Goal: Task Accomplishment & Management: Manage account settings

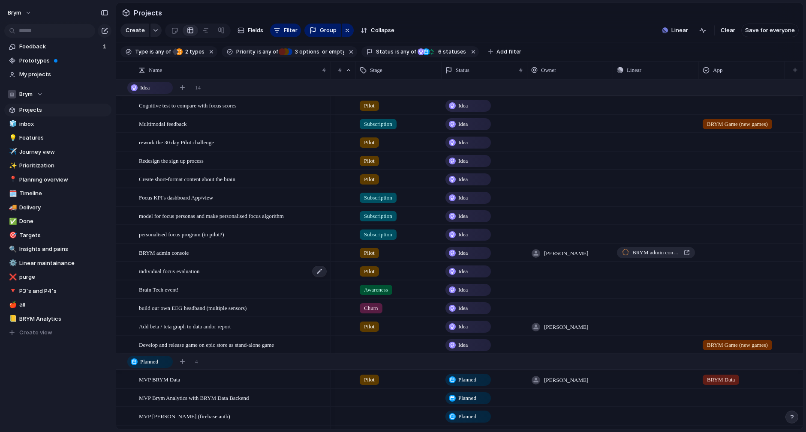
scroll to position [7, 0]
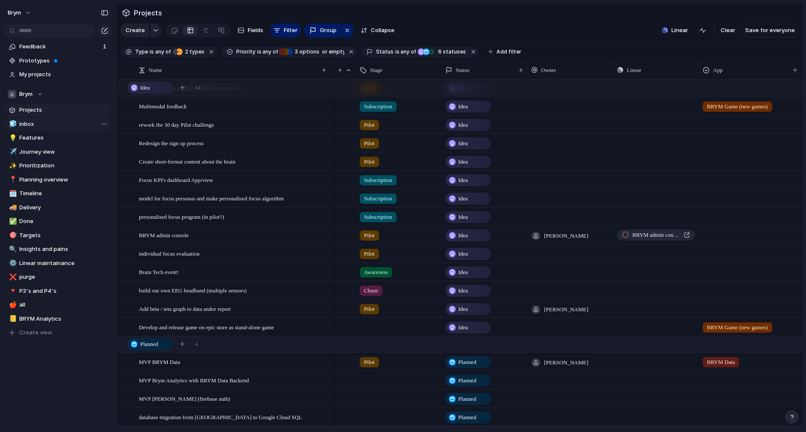
click at [43, 126] on span "inbox" at bounding box center [63, 124] width 89 height 9
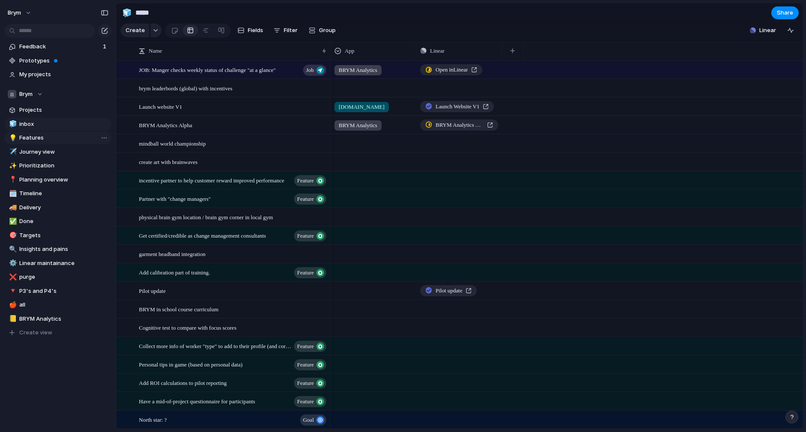
click at [43, 138] on span "Features" at bounding box center [63, 138] width 89 height 9
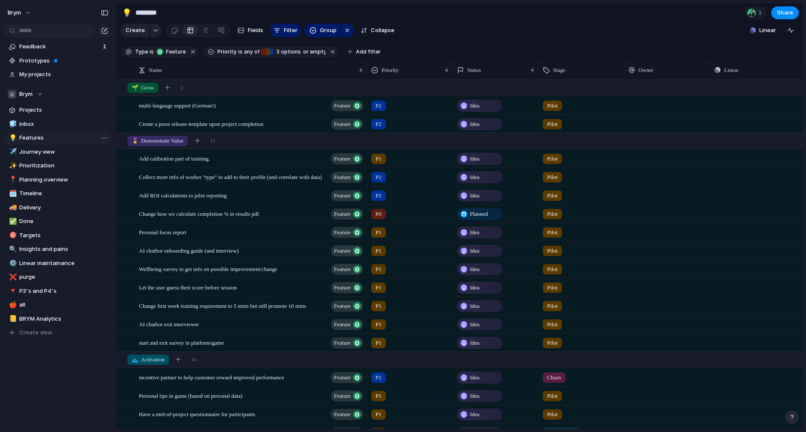
type input "********"
click at [46, 110] on span "Projects" at bounding box center [63, 110] width 89 height 9
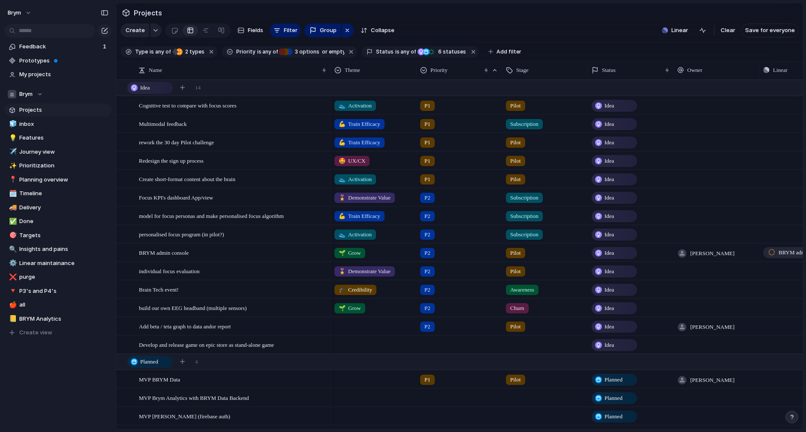
click at [42, 114] on link "Projects" at bounding box center [57, 110] width 107 height 13
drag, startPoint x: 223, startPoint y: 363, endPoint x: 230, endPoint y: 67, distance: 295.7
click at [119, 362] on div at bounding box center [122, 362] width 8 height 8
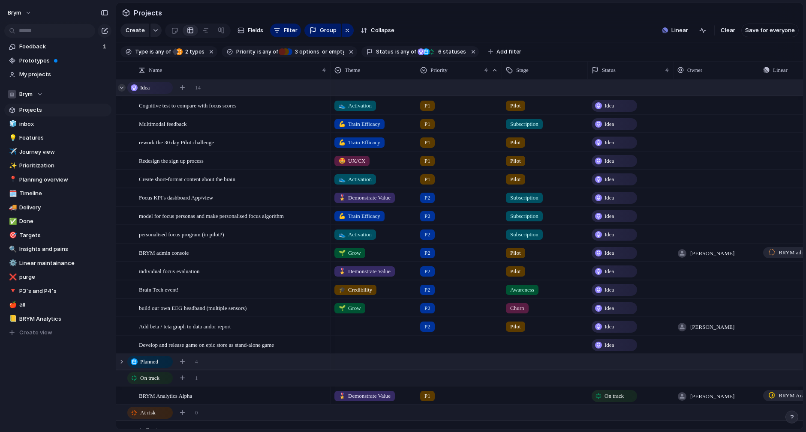
click at [122, 87] on div at bounding box center [122, 88] width 8 height 8
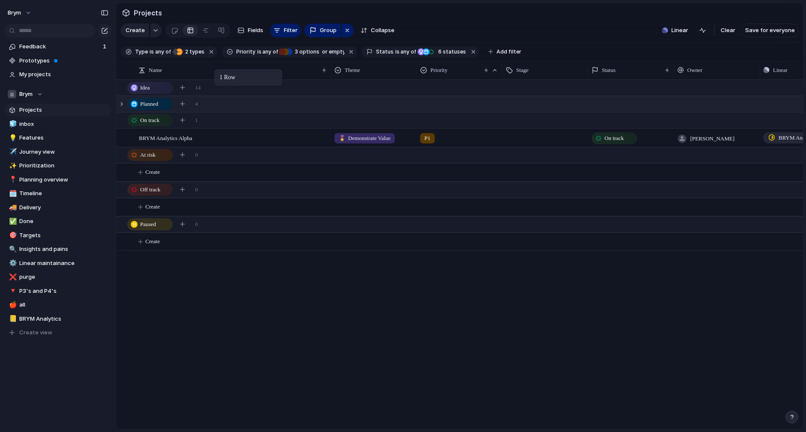
drag, startPoint x: 218, startPoint y: 105, endPoint x: 218, endPoint y: 71, distance: 33.9
click at [122, 105] on div at bounding box center [122, 104] width 8 height 8
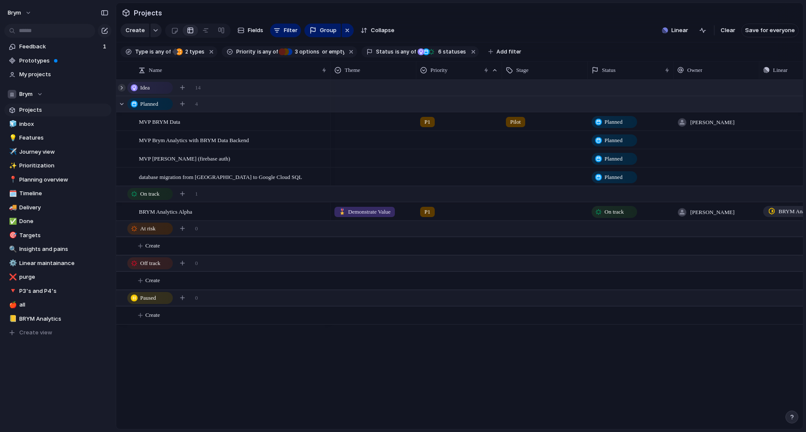
click at [120, 88] on div at bounding box center [122, 88] width 8 height 8
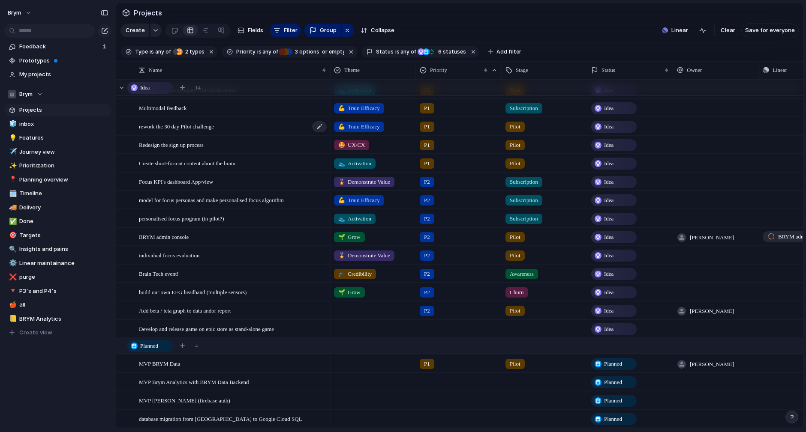
scroll to position [13, 0]
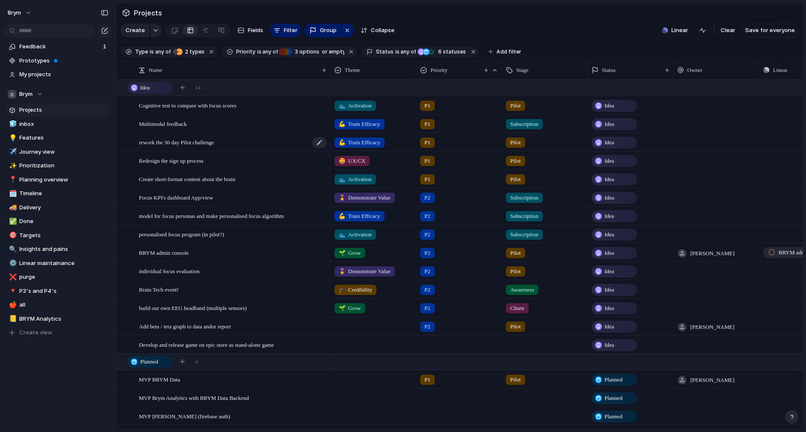
click at [231, 141] on div "rework the 30 day Pilot challenge" at bounding box center [233, 143] width 189 height 18
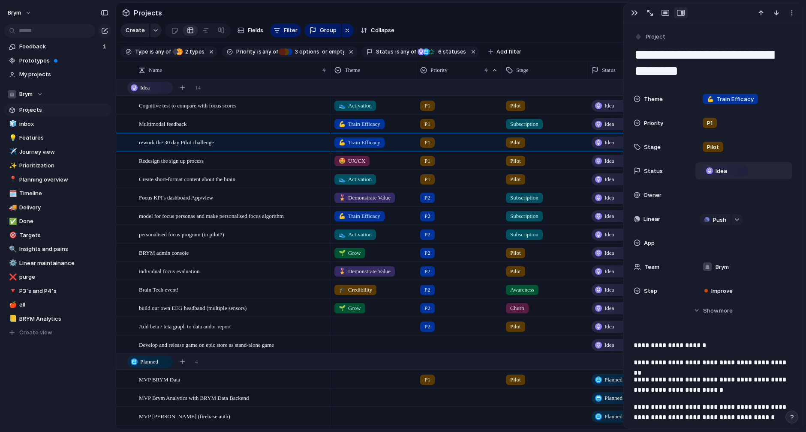
click at [747, 174] on div "Idea" at bounding box center [725, 171] width 52 height 12
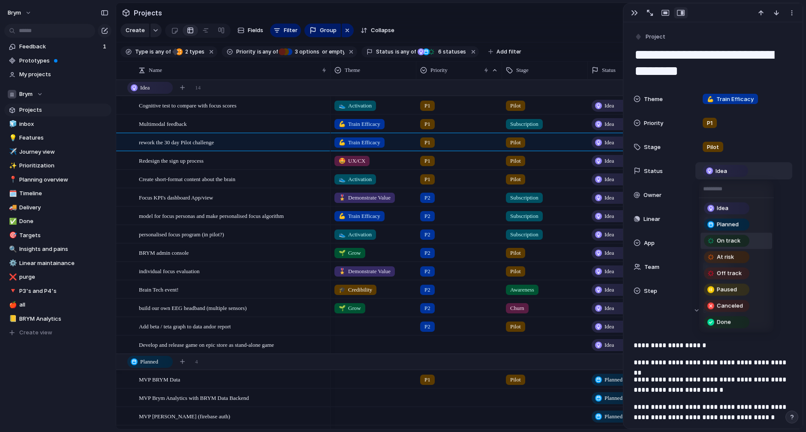
click at [718, 240] on span "On track" at bounding box center [728, 241] width 24 height 9
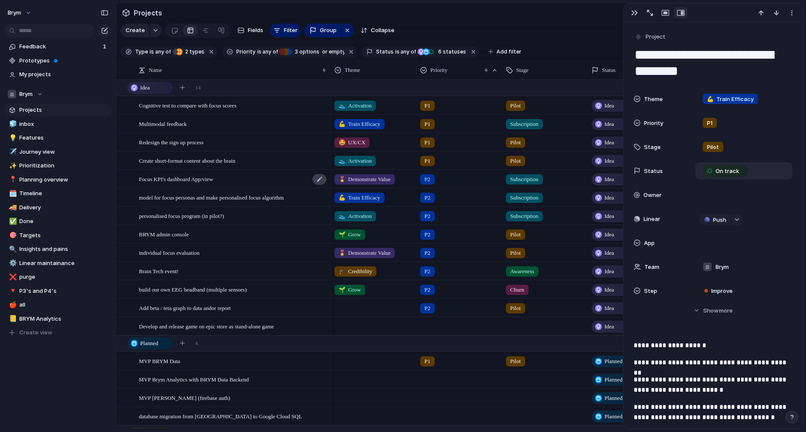
click at [318, 181] on div at bounding box center [319, 179] width 15 height 11
click at [296, 180] on textarea "**********" at bounding box center [232, 180] width 186 height 10
click at [213, 175] on span "Focus KPI's dashboard App/view" at bounding box center [176, 179] width 74 height 10
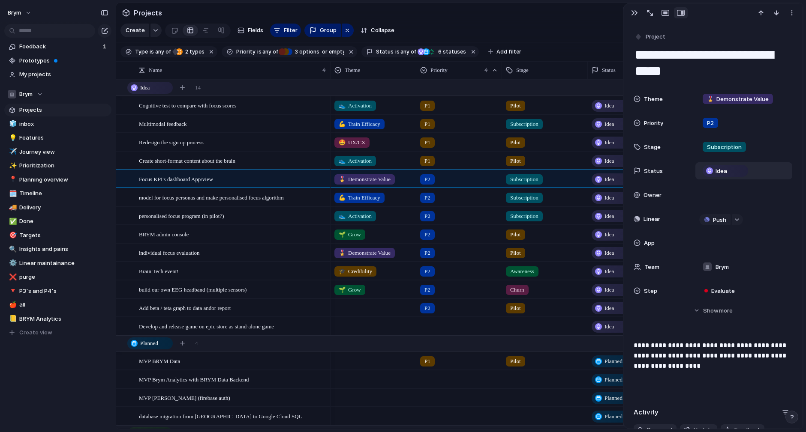
click at [726, 176] on div "Idea" at bounding box center [724, 171] width 45 height 12
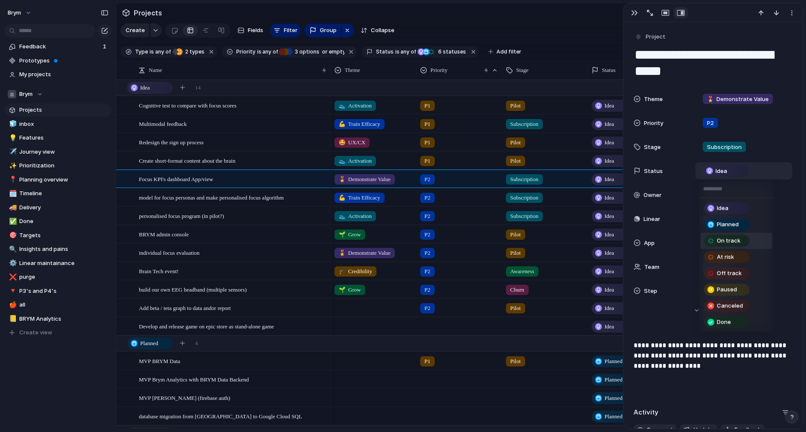
click at [721, 239] on span "On track" at bounding box center [728, 241] width 24 height 9
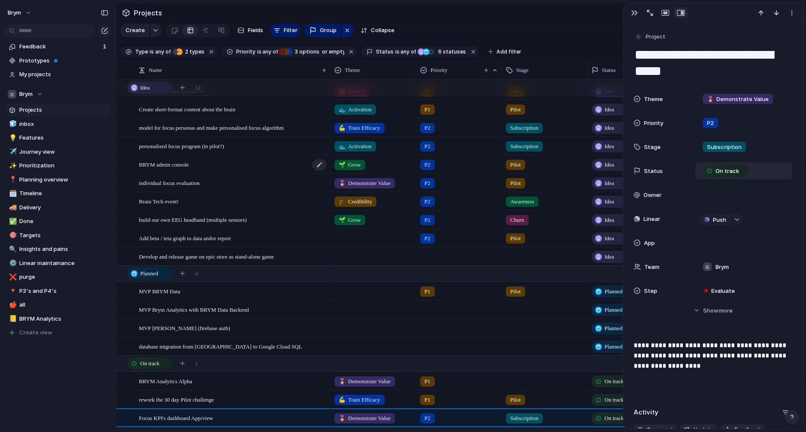
scroll to position [0, 3]
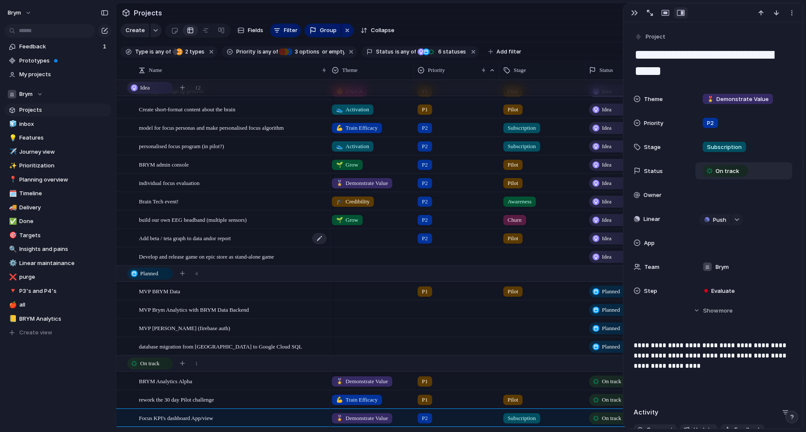
click at [266, 243] on div "Add beta / teta graph to data andor report" at bounding box center [233, 239] width 189 height 18
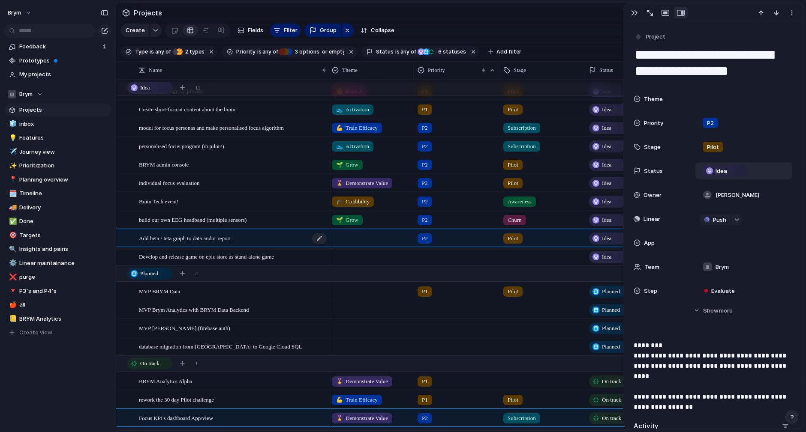
click at [266, 243] on div "Add beta / teta graph to data andor report" at bounding box center [233, 239] width 189 height 18
click at [658, 36] on span "Project" at bounding box center [655, 37] width 20 height 9
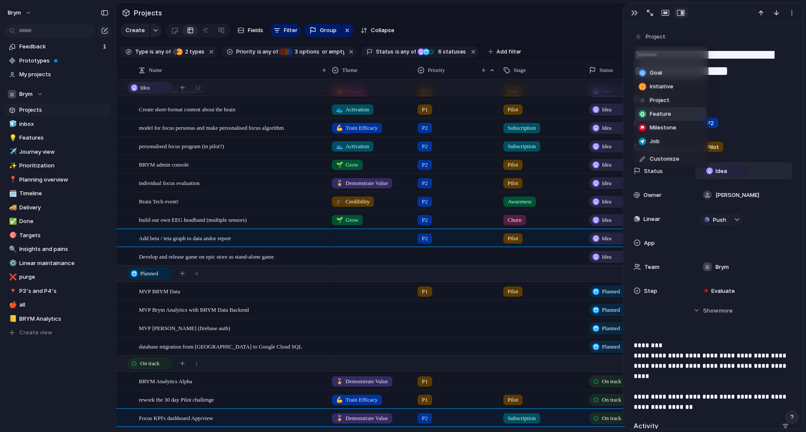
click at [657, 114] on span "Feature" at bounding box center [660, 114] width 21 height 9
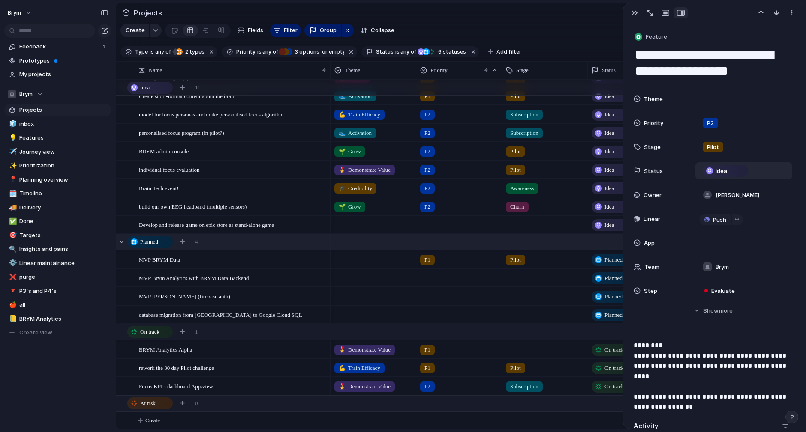
scroll to position [135, 0]
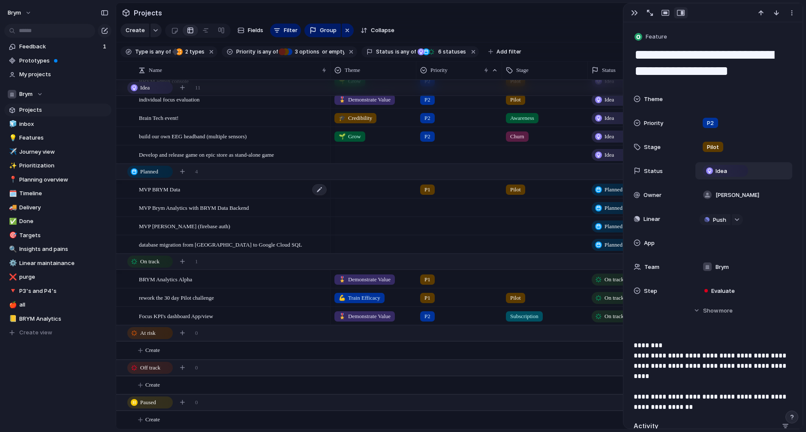
click at [215, 191] on div "MVP BRYM Data" at bounding box center [233, 190] width 189 height 18
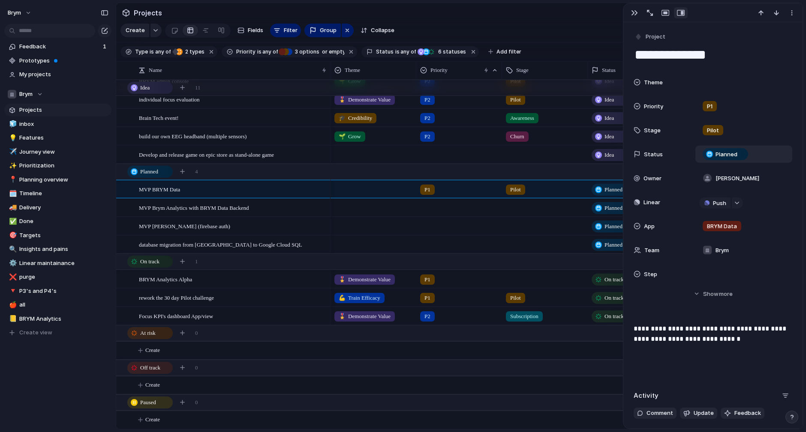
click at [740, 58] on textarea "**********" at bounding box center [712, 55] width 159 height 18
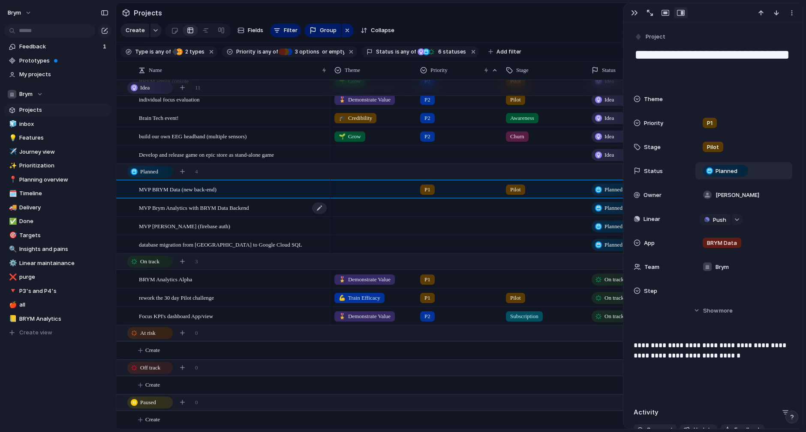
click at [249, 210] on span "MVP Brym Analytics with BRYM Data Backend" at bounding box center [194, 208] width 110 height 10
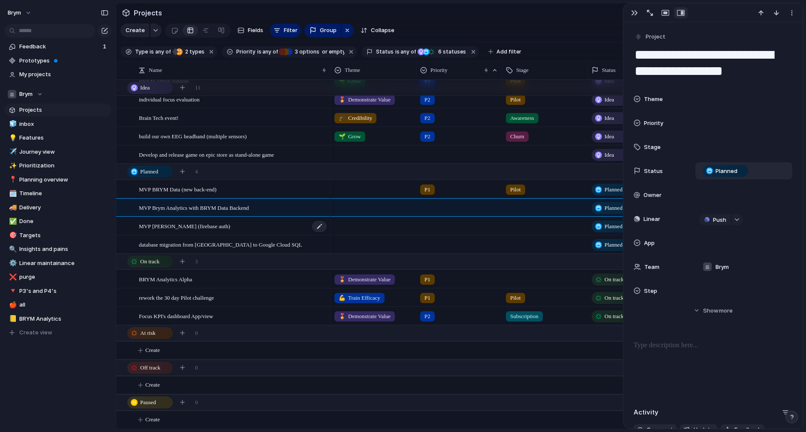
click at [239, 229] on div "MVP [PERSON_NAME] (firebase auth)" at bounding box center [233, 227] width 189 height 18
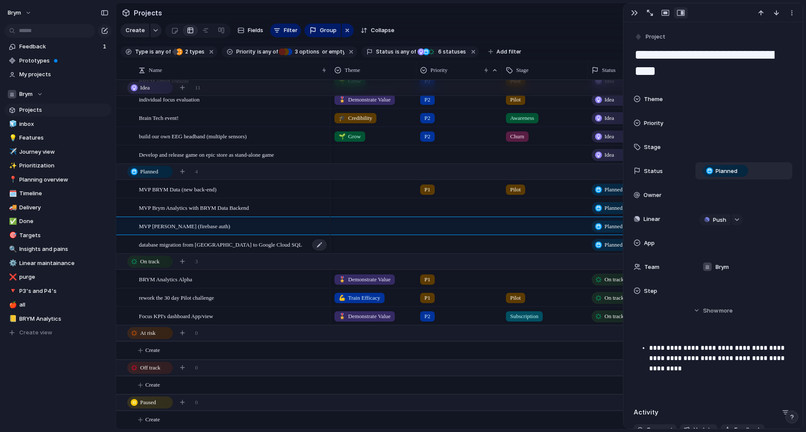
click at [241, 245] on span "database migration from [GEOGRAPHIC_DATA] to Google Cloud SQL" at bounding box center [220, 245] width 163 height 10
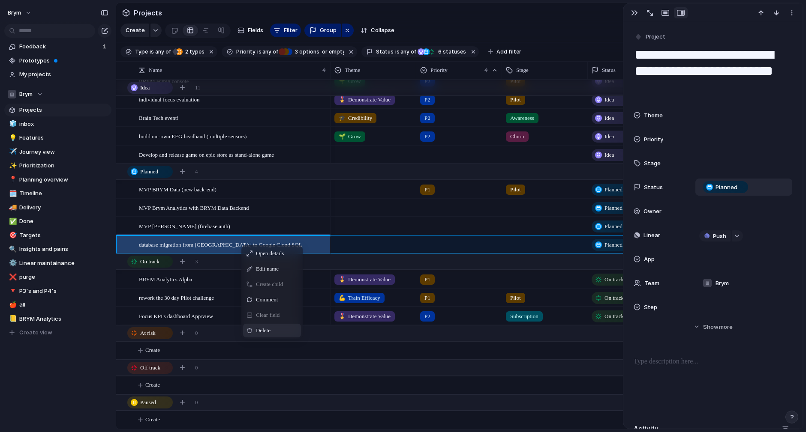
click at [265, 331] on span "Delete" at bounding box center [263, 331] width 15 height 9
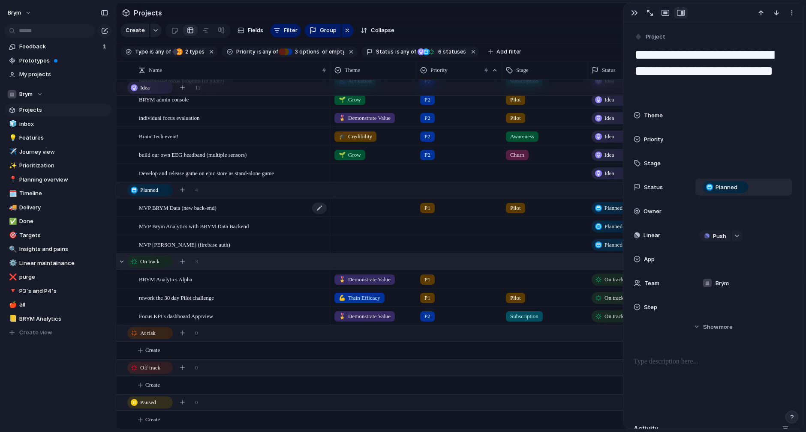
click at [216, 210] on span "MVP BRYM Data (new back-end)" at bounding box center [178, 208] width 78 height 10
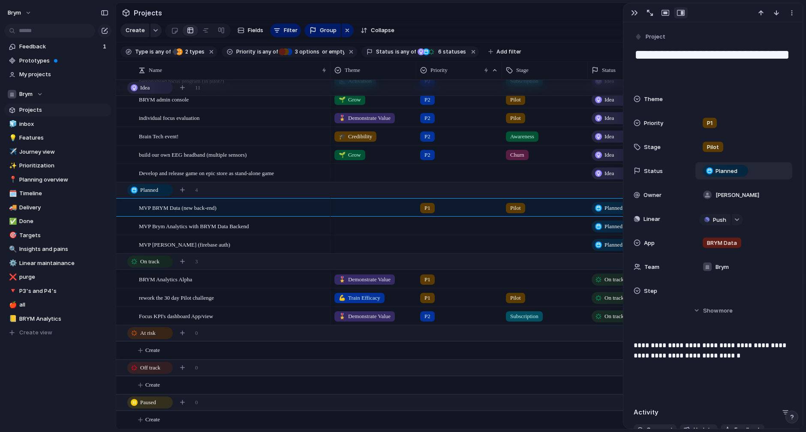
click at [693, 76] on textarea "**********" at bounding box center [712, 63] width 159 height 35
click at [273, 225] on div "MVP Brym Analytics with BRYM Data Backend" at bounding box center [233, 227] width 189 height 18
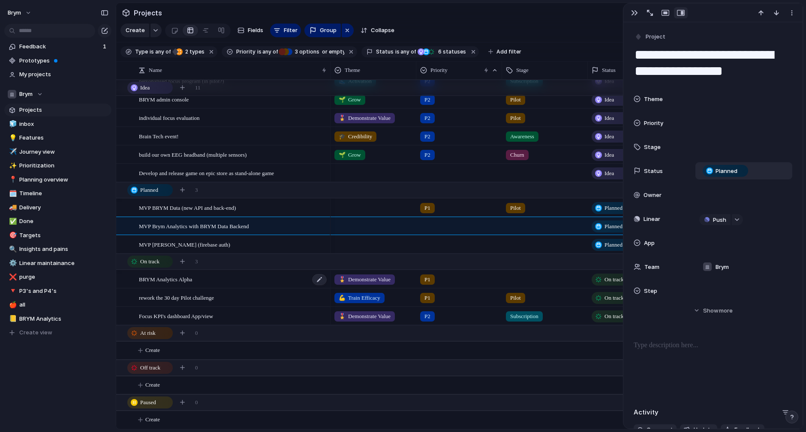
click at [205, 276] on div "BRYM Analytics Alpha" at bounding box center [233, 280] width 189 height 18
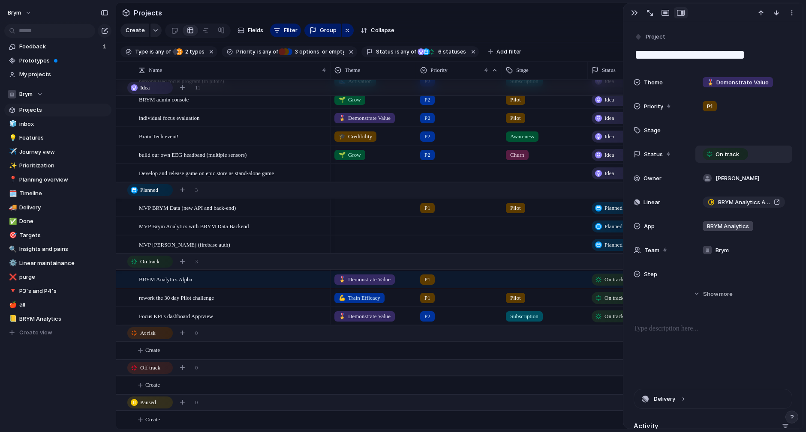
drag, startPoint x: 734, startPoint y: 57, endPoint x: 794, endPoint y: 57, distance: 60.0
click at [794, 57] on div "**********" at bounding box center [712, 410] width 179 height 777
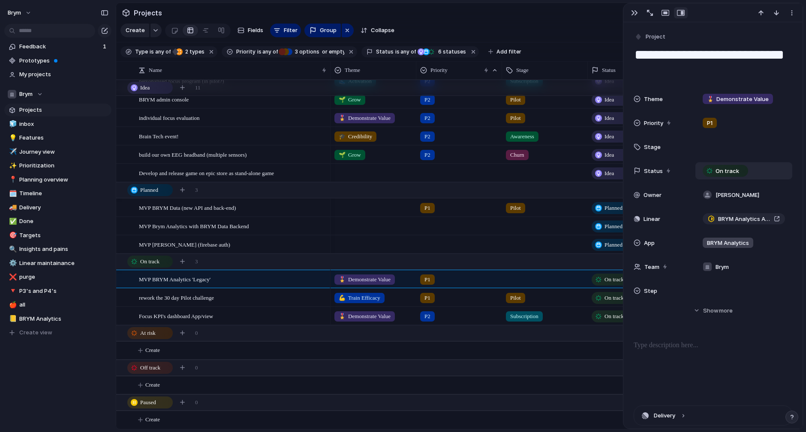
click at [723, 9] on div at bounding box center [712, 12] width 179 height 19
click at [108, 297] on div "🔻 P3's and P4's" at bounding box center [57, 291] width 107 height 13
click at [728, 15] on div at bounding box center [712, 12] width 179 height 19
click at [237, 295] on div "rework the 30 day Pilot challenge" at bounding box center [233, 298] width 189 height 18
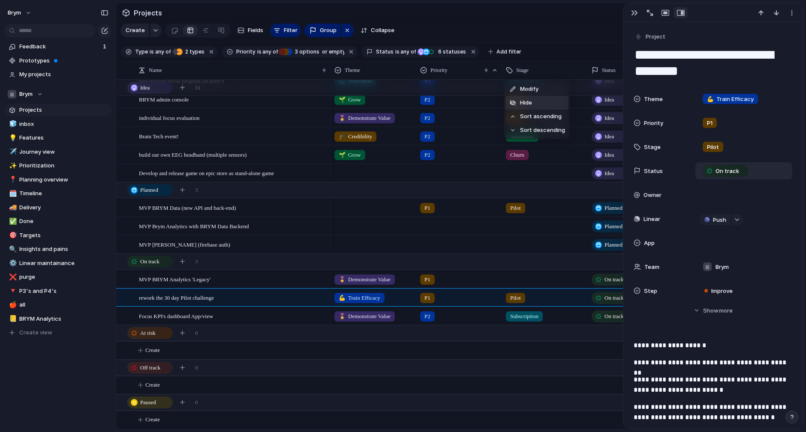
click at [522, 103] on span "Hide" at bounding box center [526, 103] width 12 height 9
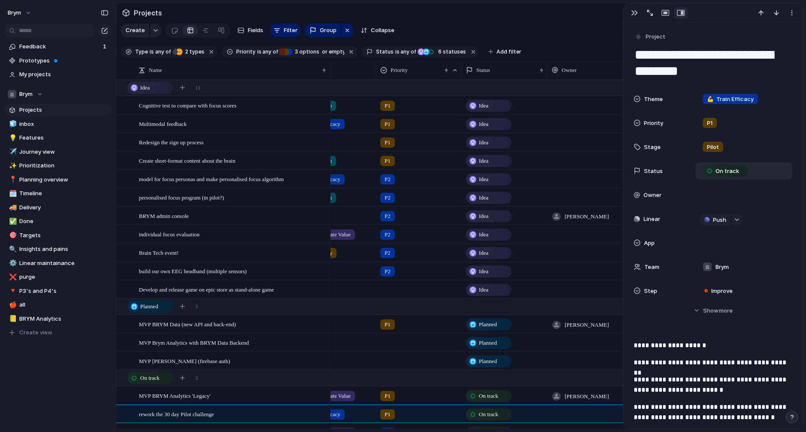
scroll to position [0, 51]
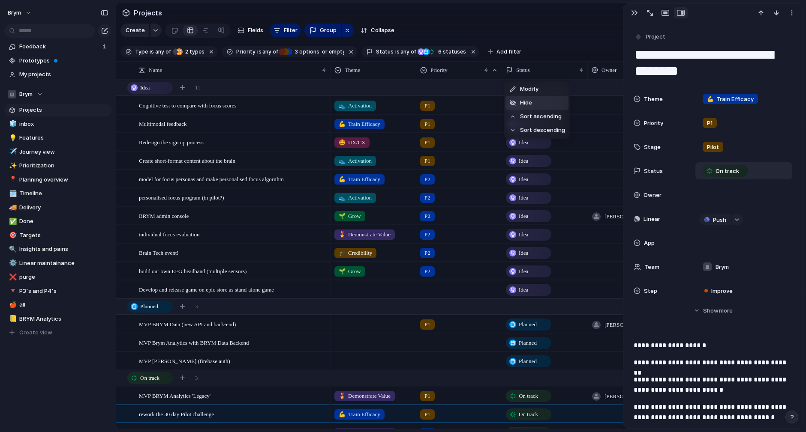
click at [535, 102] on li "Hide" at bounding box center [536, 103] width 63 height 14
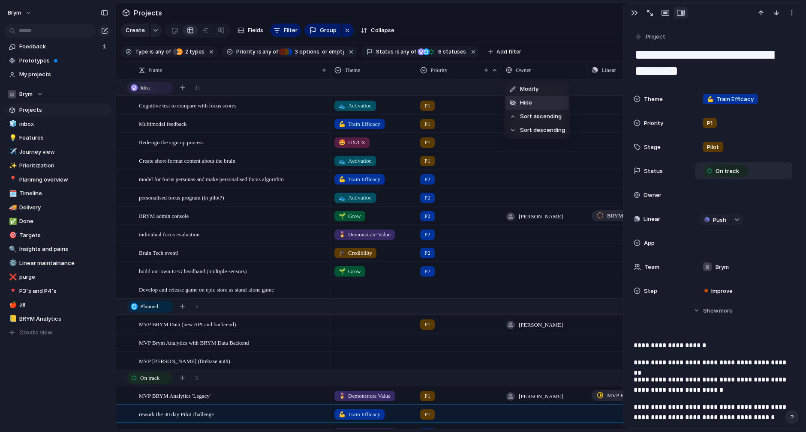
click at [536, 109] on li "Hide" at bounding box center [536, 103] width 63 height 14
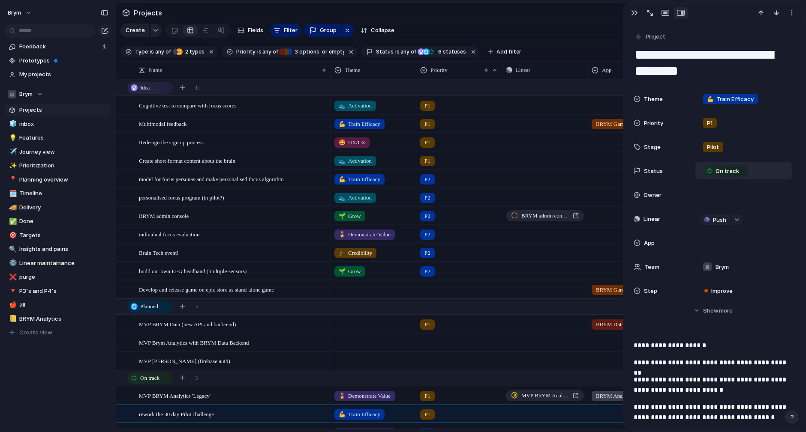
click at [601, 31] on section "Create Fields Filter Group Zoom Collapse Linear Clear Save for everyone" at bounding box center [459, 32] width 686 height 21
click at [601, 102] on div at bounding box center [630, 104] width 85 height 14
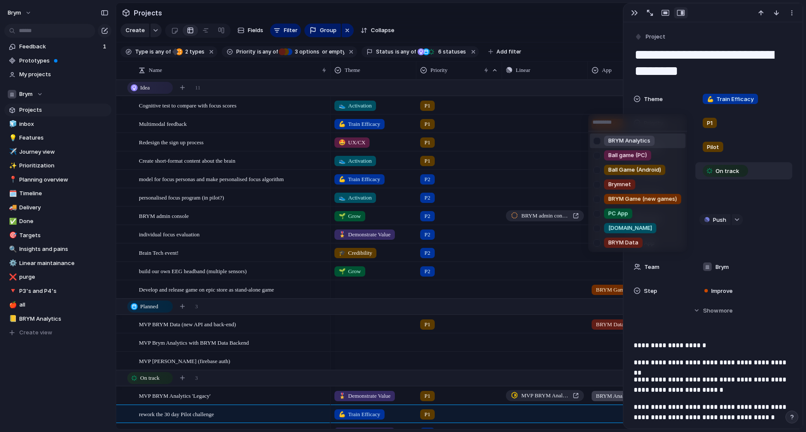
click at [597, 22] on div "BRYM Analytics Ball game (PC) Ball Game (Android) Brymnet BRYM Game (new games)…" at bounding box center [403, 216] width 806 height 432
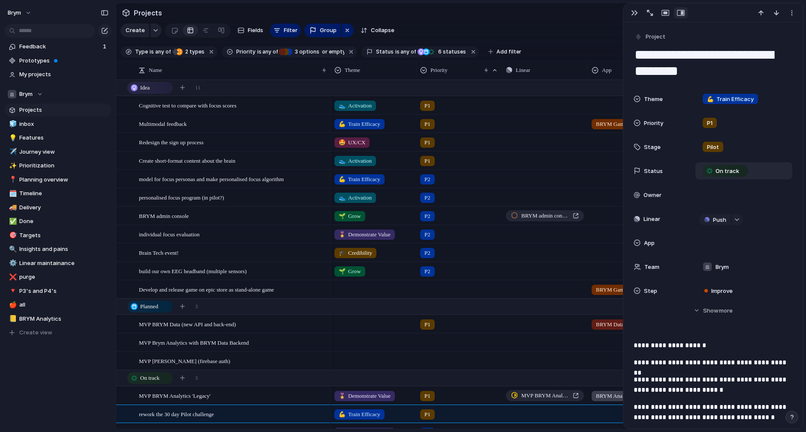
click at [602, 139] on div at bounding box center [630, 141] width 85 height 14
click at [597, 15] on div "BRYM Analytics Ball game (PC) Ball Game (Android) Brymnet BRYM Game (new games)…" at bounding box center [403, 216] width 806 height 432
click at [242, 361] on div "MVP [PERSON_NAME] (firebase auth)" at bounding box center [233, 362] width 189 height 18
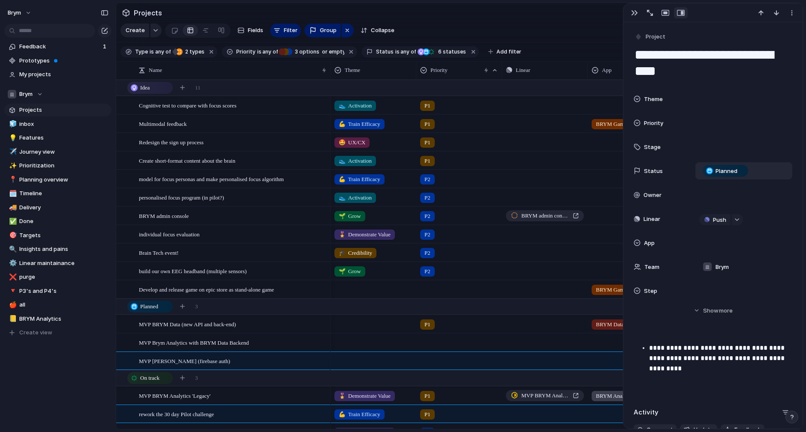
click at [740, 371] on p "**********" at bounding box center [720, 358] width 143 height 31
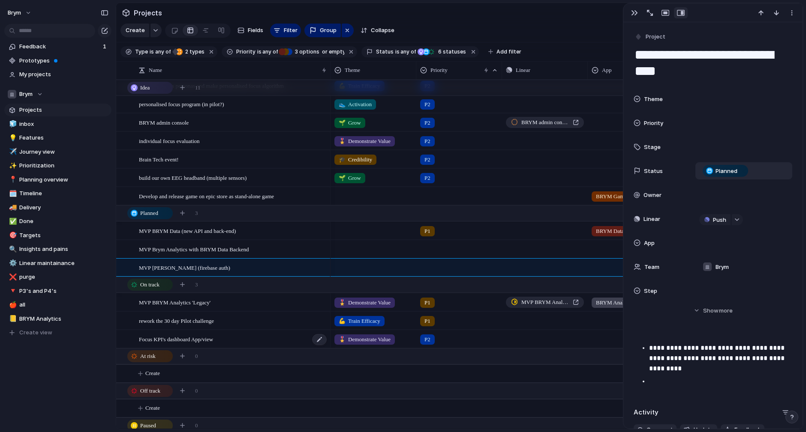
scroll to position [97, 0]
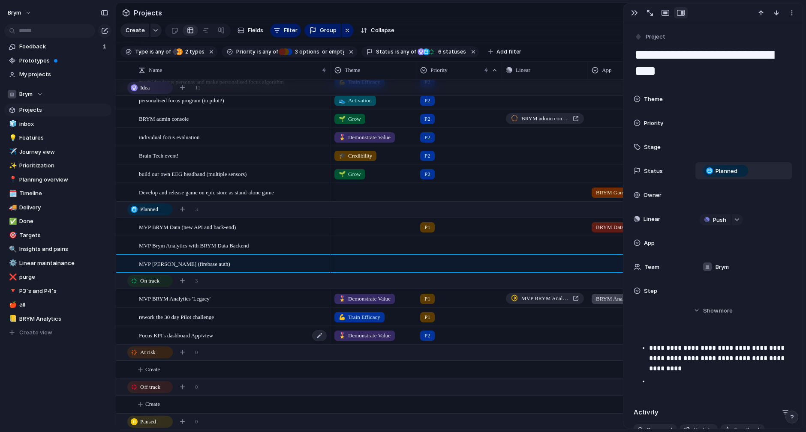
click at [236, 336] on div "Focus KPI's dashboard App/view" at bounding box center [233, 336] width 189 height 18
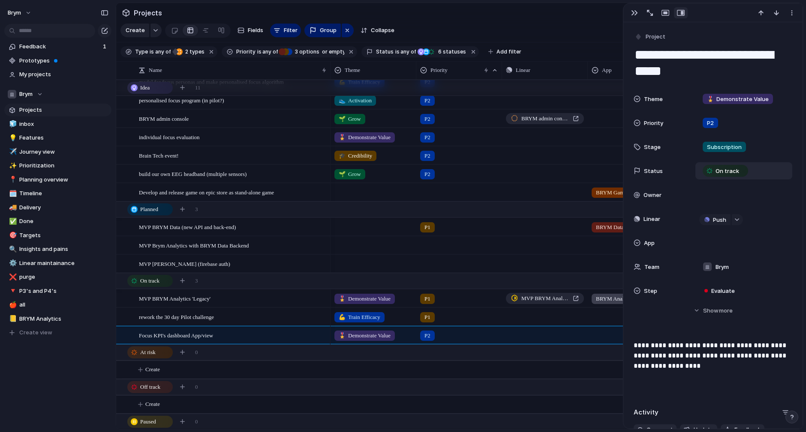
click at [729, 176] on div "On track" at bounding box center [725, 171] width 44 height 10
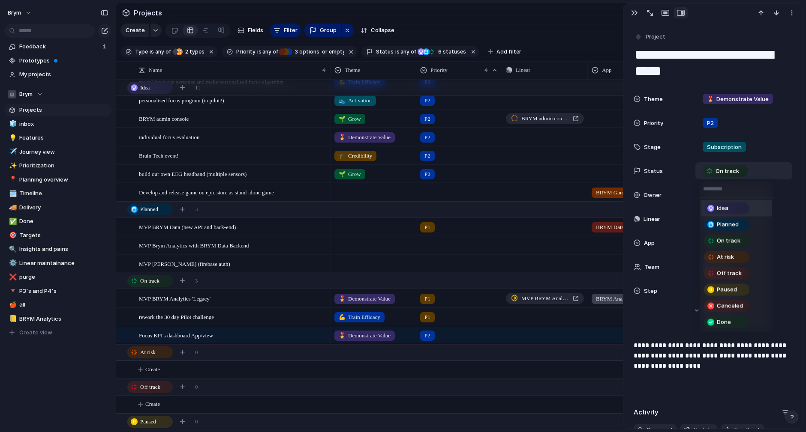
click at [722, 212] on div "Idea" at bounding box center [726, 209] width 44 height 10
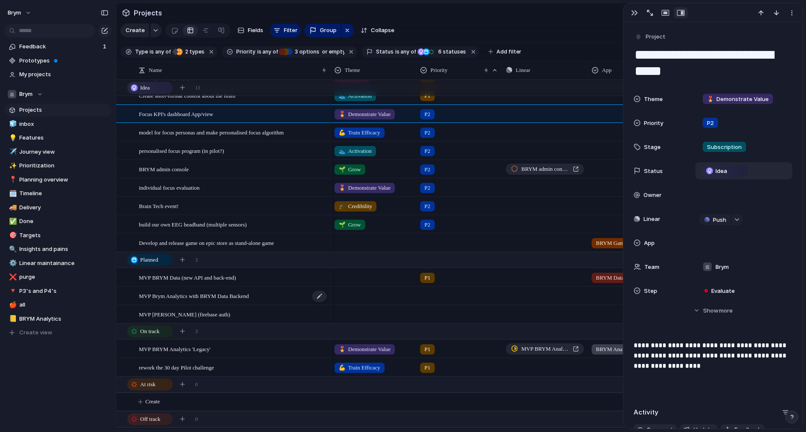
scroll to position [74, 0]
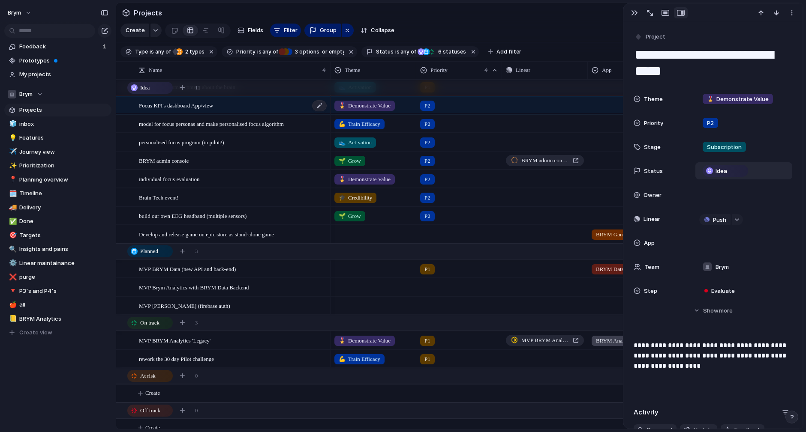
click at [213, 105] on span "Focus KPI's dashboard App/view" at bounding box center [176, 105] width 74 height 10
click at [774, 54] on textarea "**********" at bounding box center [712, 63] width 159 height 35
click at [469, 12] on section "Projects" at bounding box center [459, 12] width 686 height 19
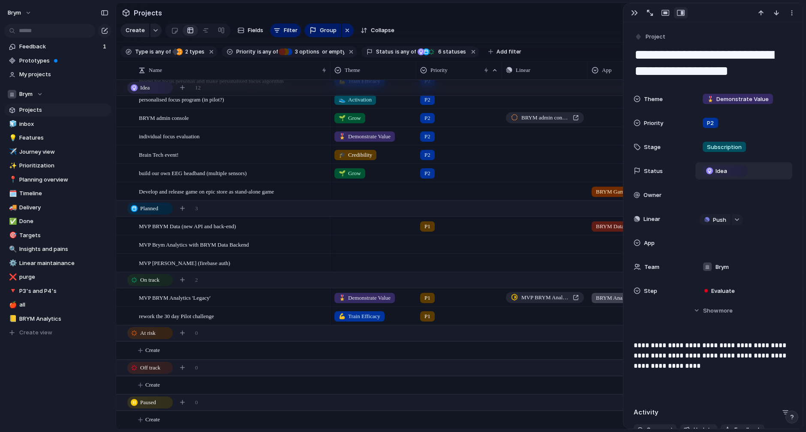
click at [438, 251] on div at bounding box center [459, 245] width 86 height 18
click at [429, 291] on span "P1" at bounding box center [429, 295] width 6 height 9
click at [431, 266] on div at bounding box center [458, 262] width 85 height 14
click at [426, 310] on span "P1" at bounding box center [429, 313] width 6 height 9
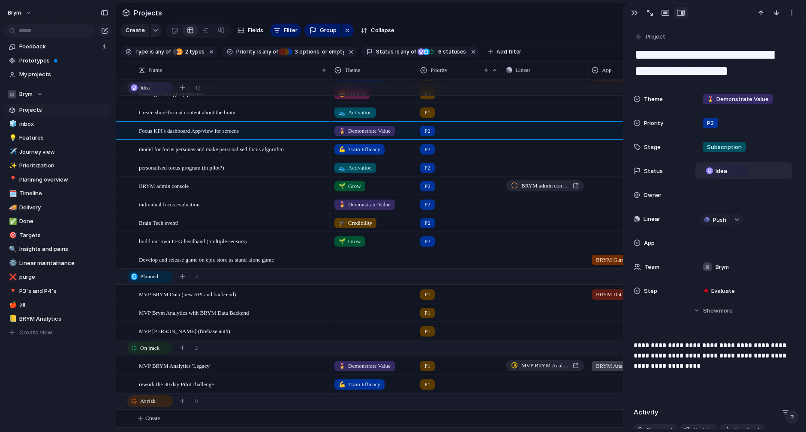
scroll to position [0, 0]
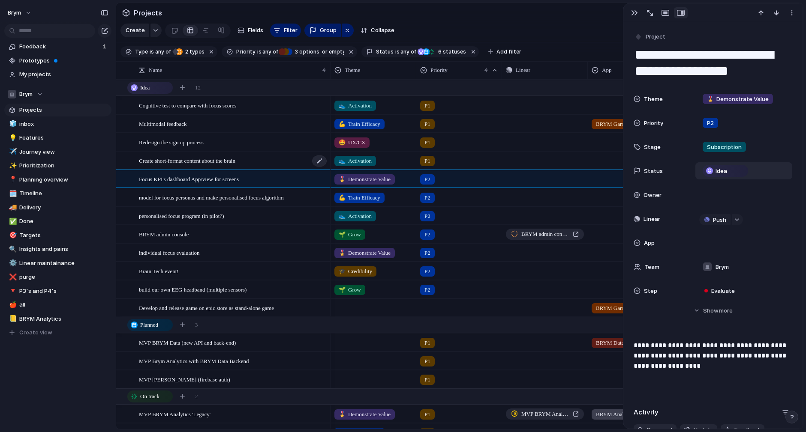
click at [272, 161] on div "Create short-format content about the brain" at bounding box center [233, 161] width 189 height 18
type textarea "**********"
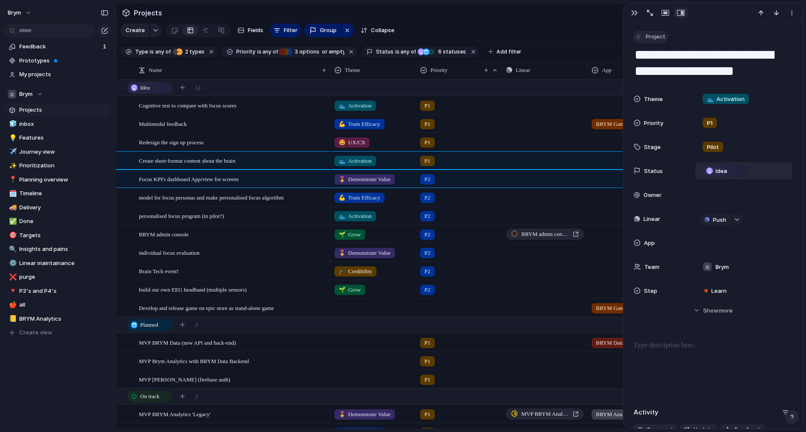
click at [662, 36] on span "Project" at bounding box center [655, 37] width 20 height 9
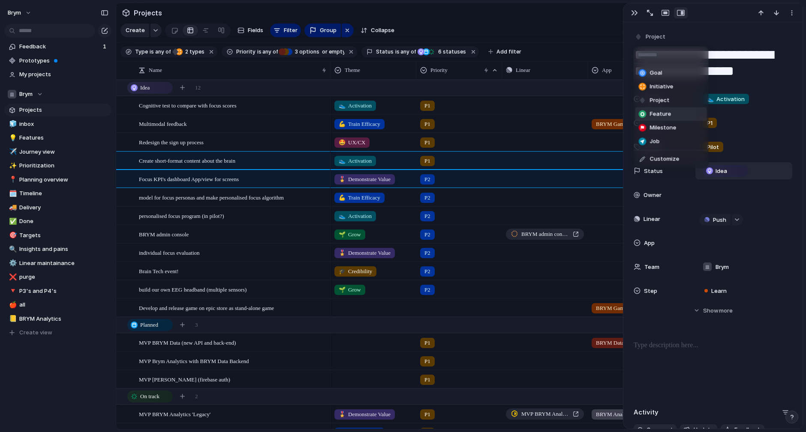
click at [678, 116] on li "Feature" at bounding box center [671, 114] width 72 height 14
